Goal: Information Seeking & Learning: Learn about a topic

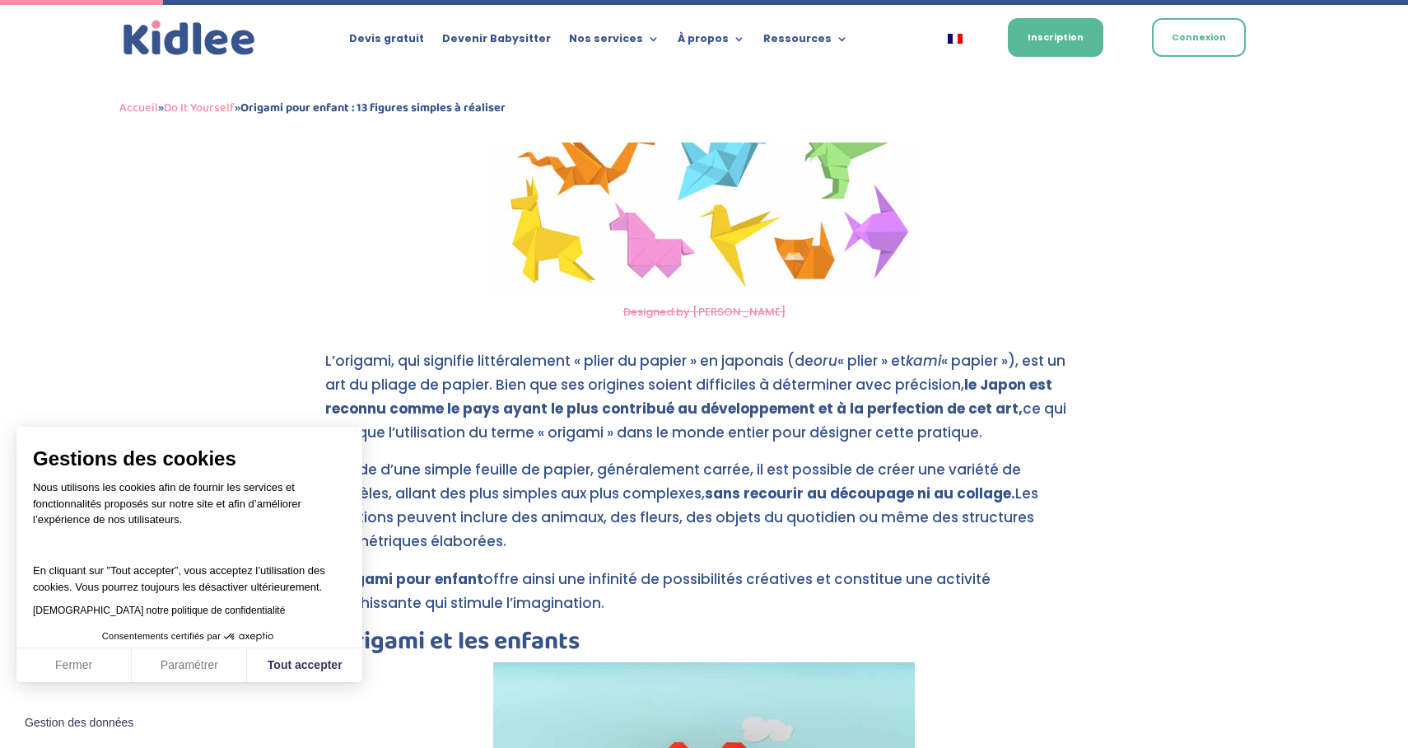
scroll to position [715, 0]
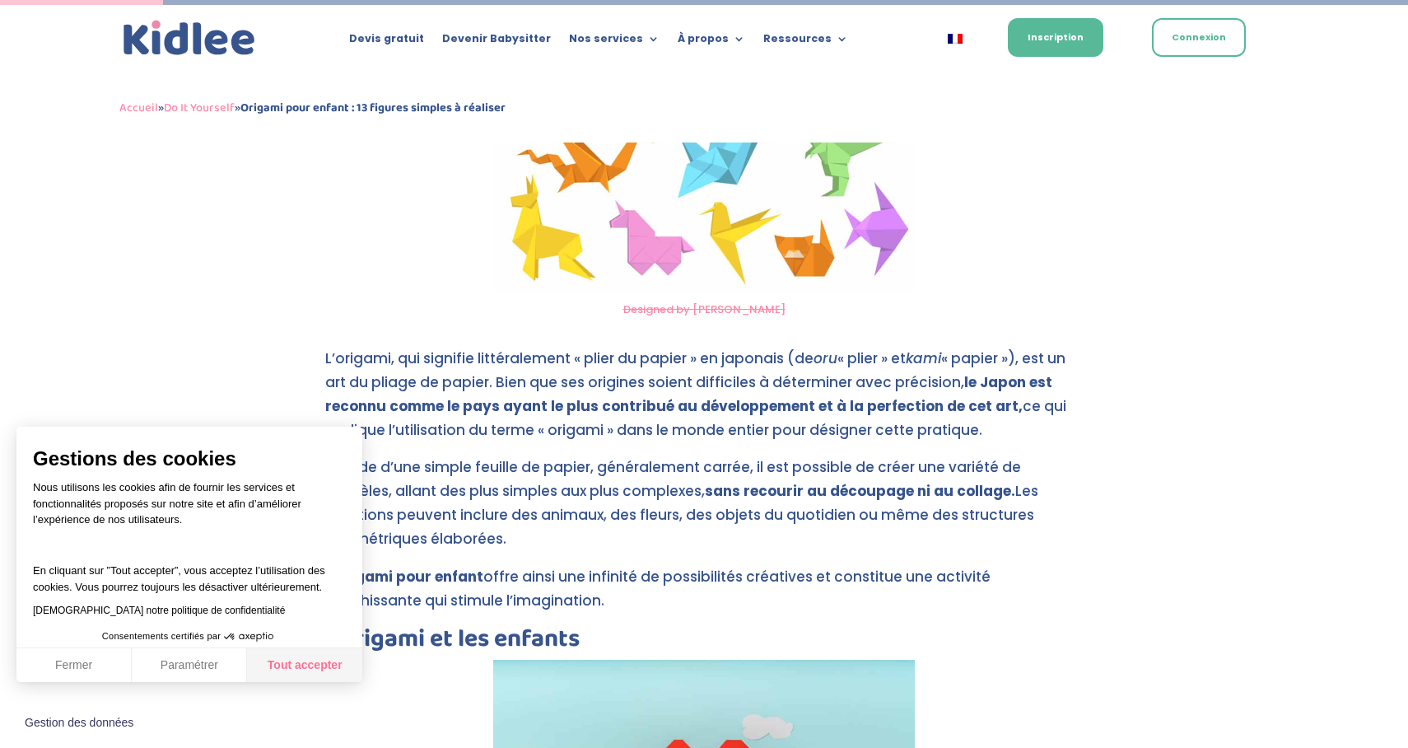
click at [292, 671] on button "Tout accepter" at bounding box center [304, 665] width 115 height 35
checkbox input "true"
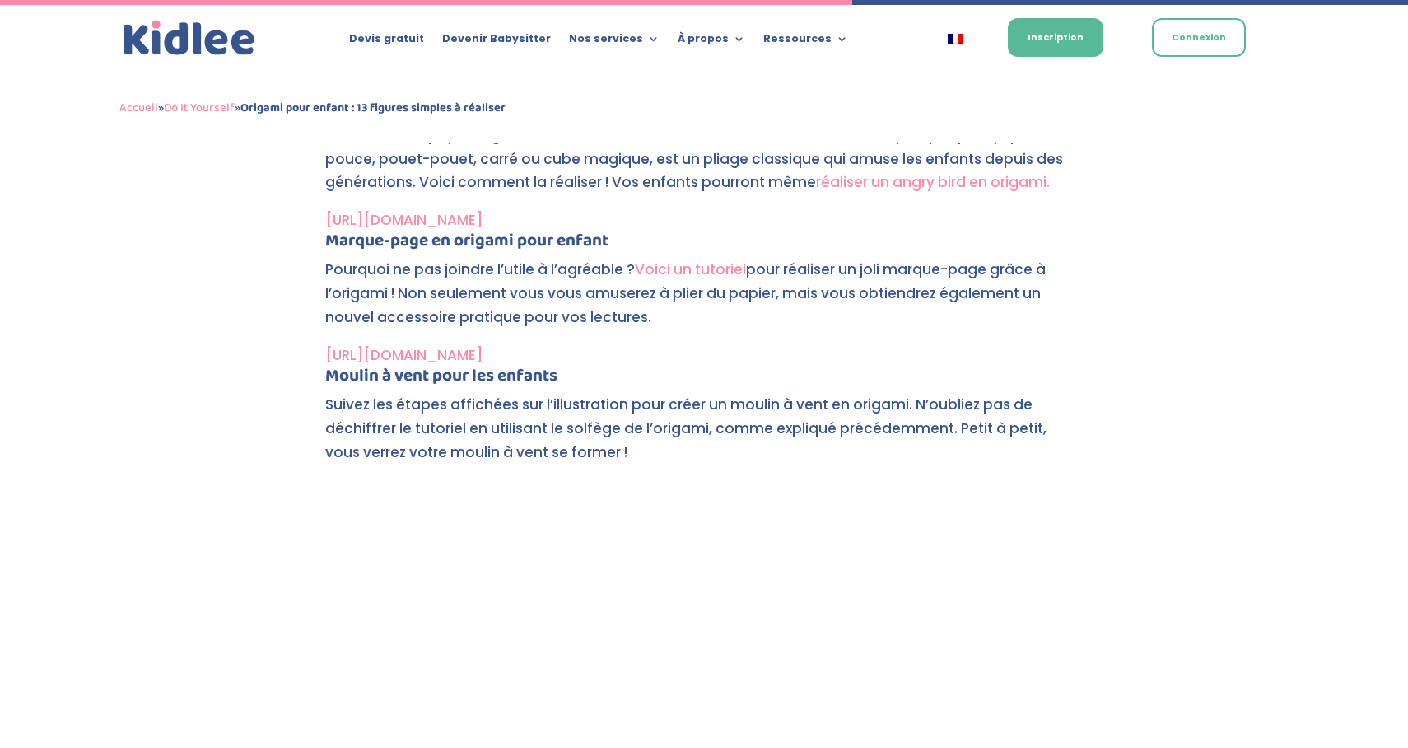
scroll to position [3727, 0]
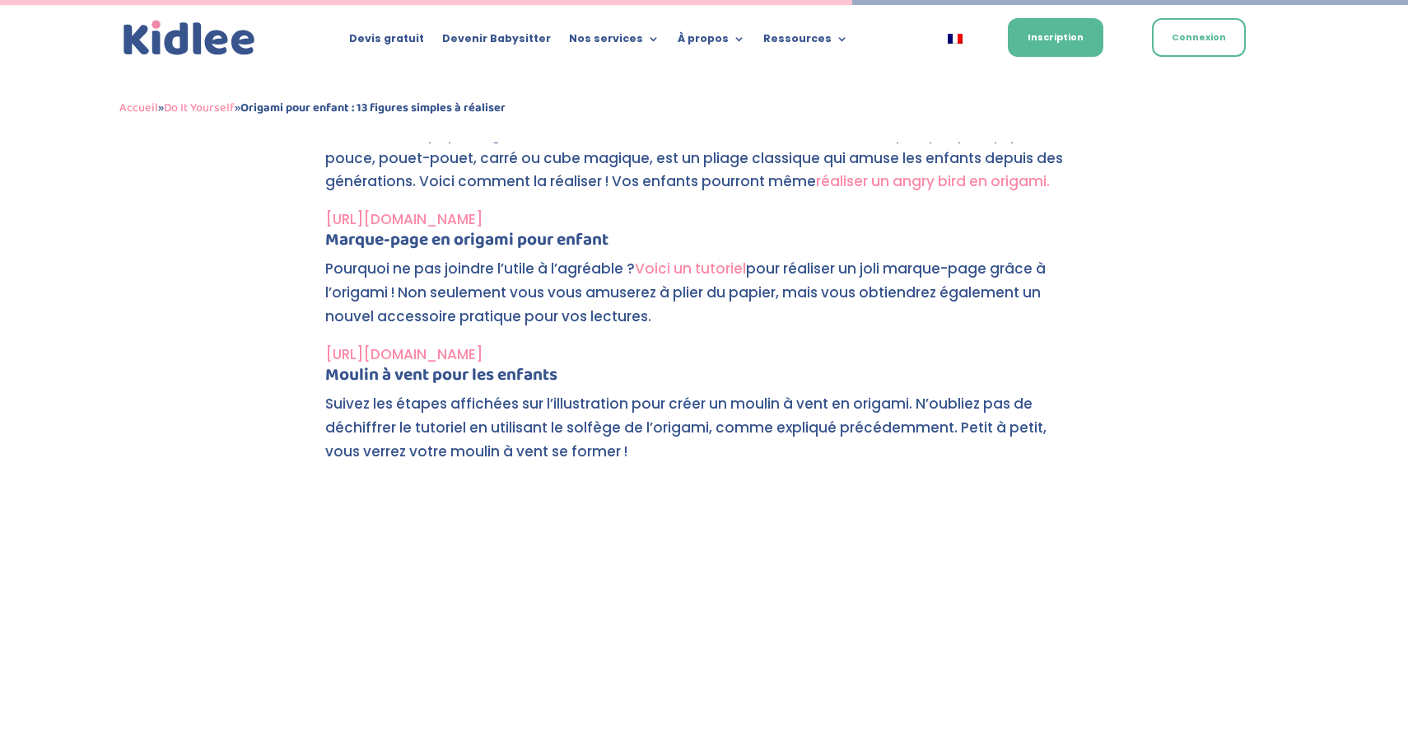
click at [673, 266] on link "Voici un tutoriel" at bounding box center [690, 269] width 111 height 20
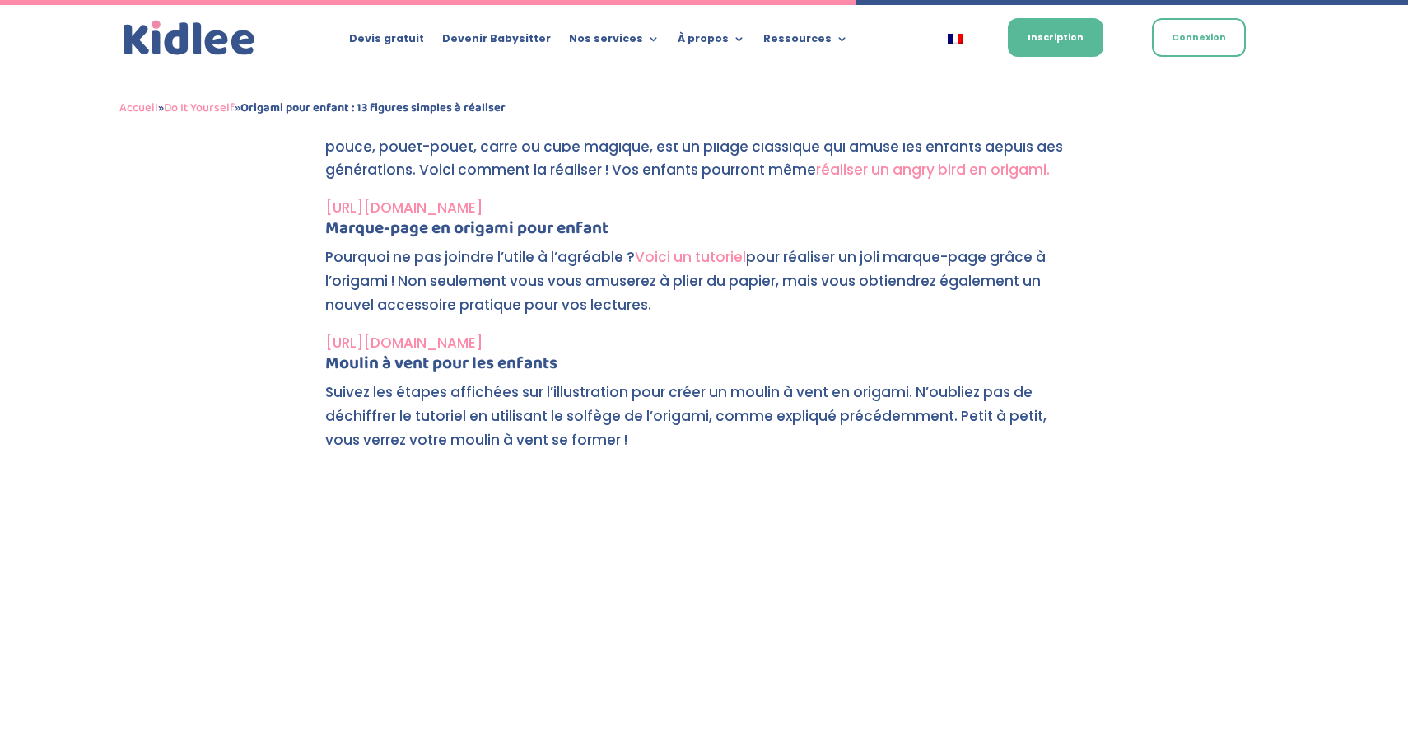
scroll to position [3742, 0]
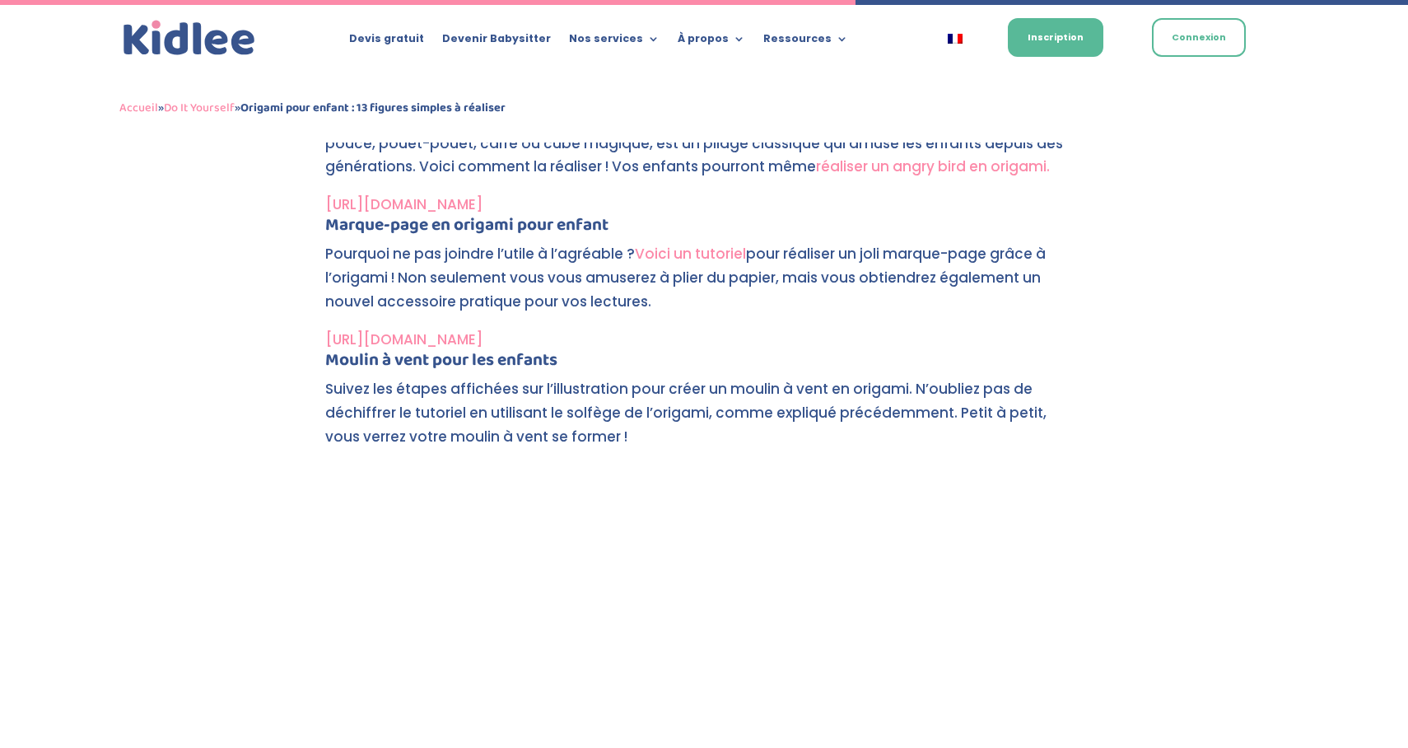
click at [483, 343] on link "[URL][DOMAIN_NAME]" at bounding box center [403, 339] width 157 height 20
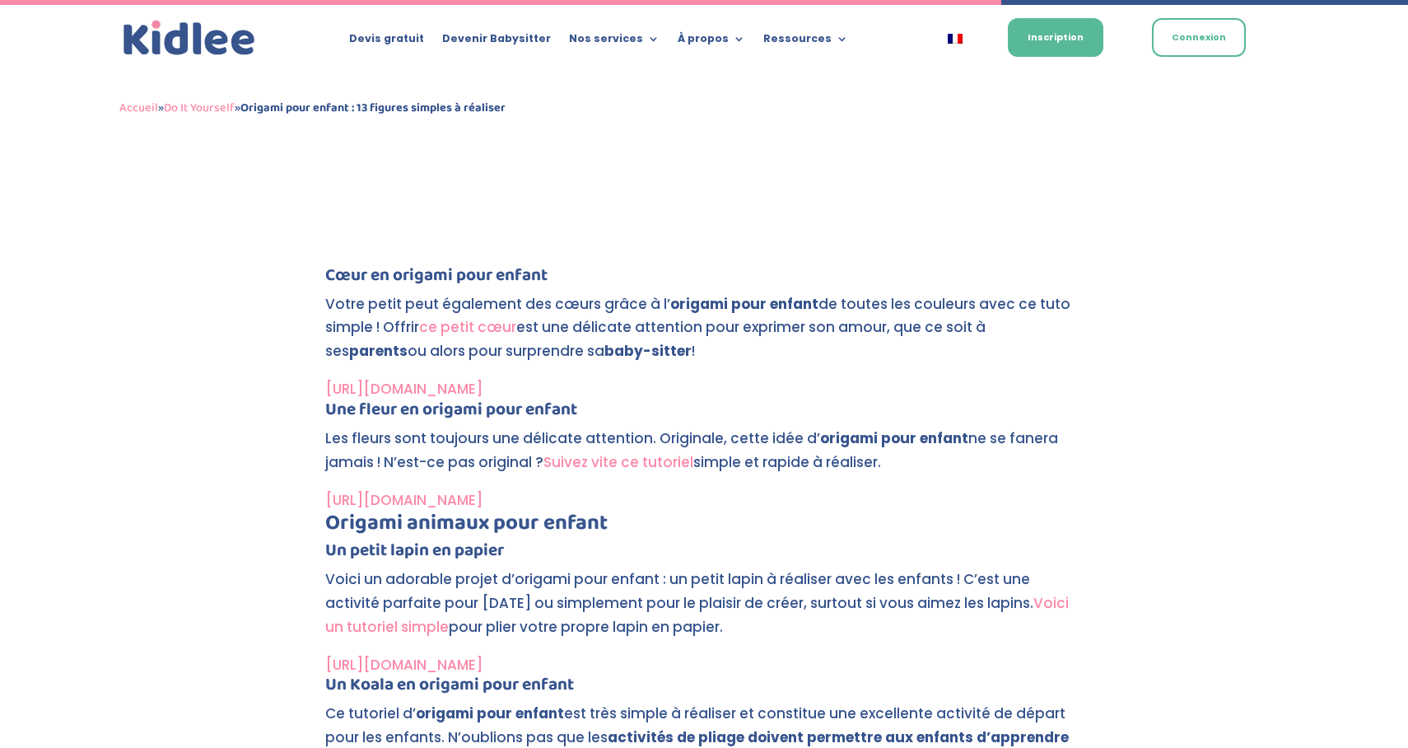
scroll to position [4384, 0]
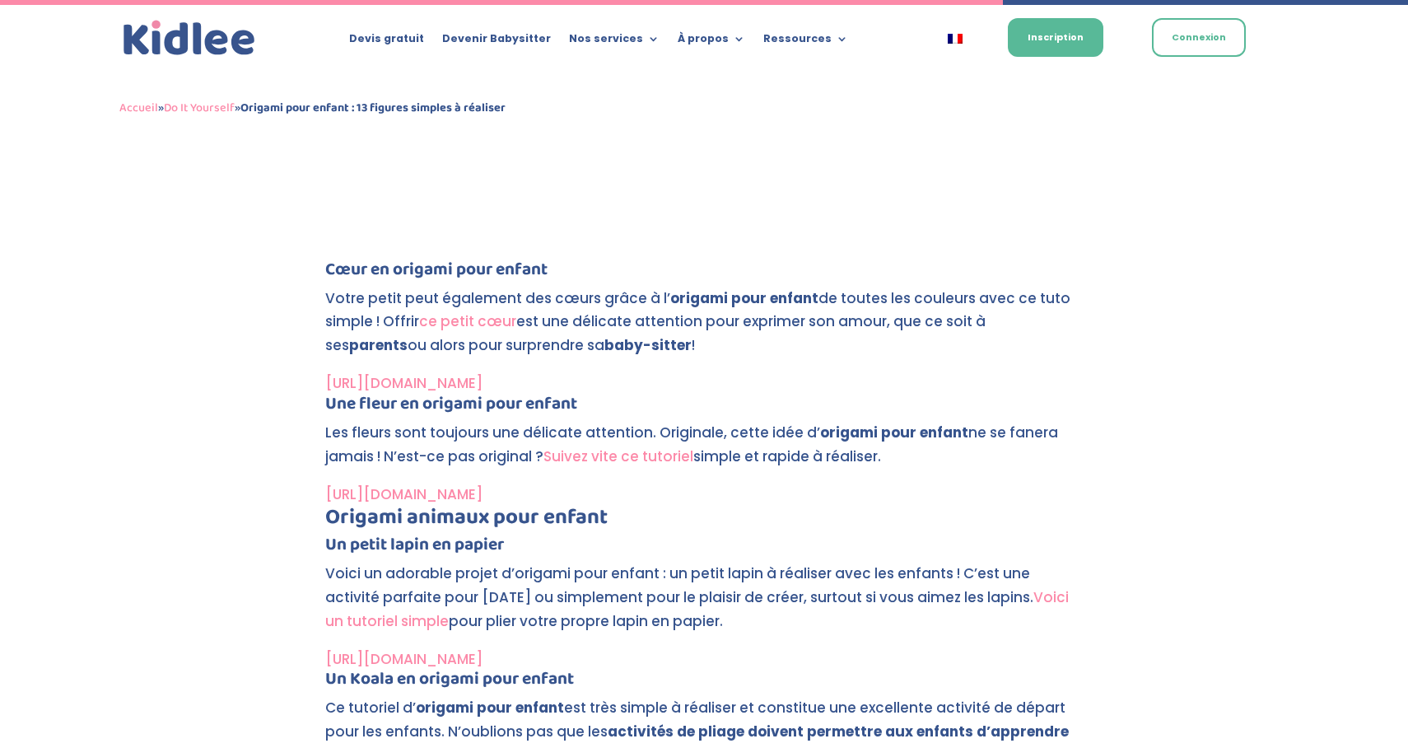
click at [577, 463] on link "Suivez vite ce tutoriel" at bounding box center [618, 456] width 150 height 20
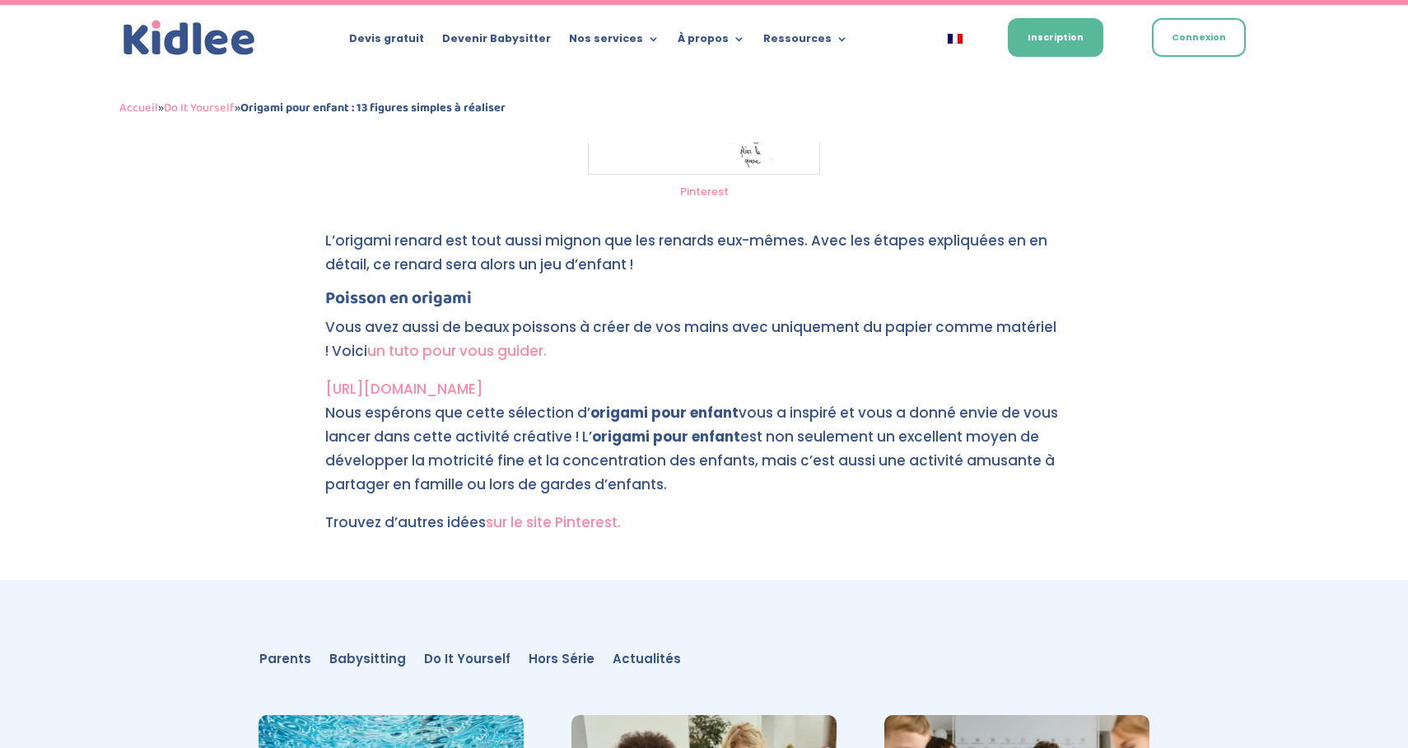
scroll to position [6246, 0]
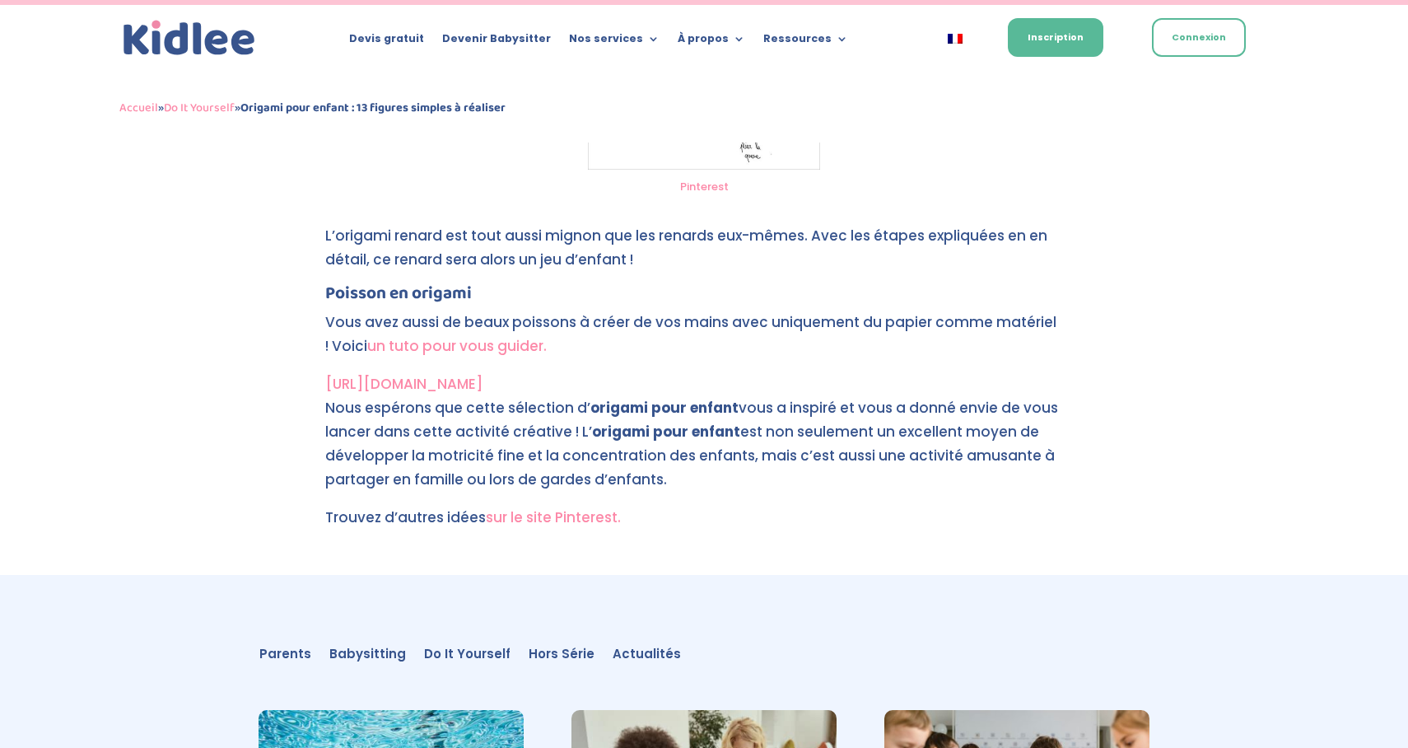
click at [573, 519] on link "sur le site Pinterest." at bounding box center [553, 517] width 135 height 20
